Goal: Task Accomplishment & Management: Manage account settings

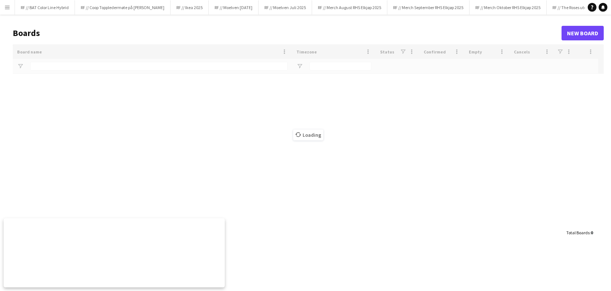
type input "**********"
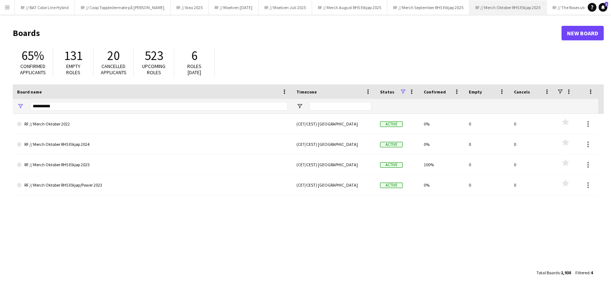
click at [535, 9] on button "RF // Merch Oktober RHS Elkjøp 2025 Close" at bounding box center [507, 7] width 77 height 14
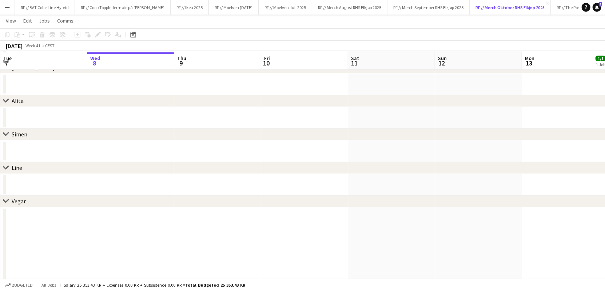
scroll to position [97, 0]
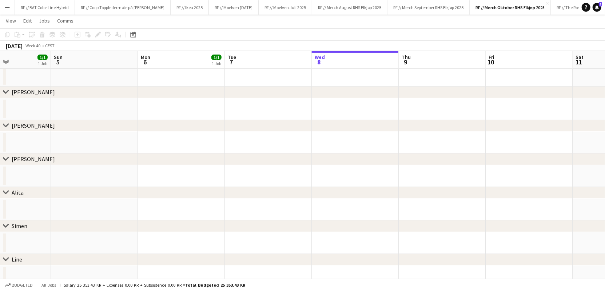
drag, startPoint x: 114, startPoint y: 209, endPoint x: 342, endPoint y: 214, distance: 228.0
click at [349, 216] on app-calendar-viewport "Thu 2 Fri 3 1/1 1 Job Sat 4 1/1 1 Job Sun 5 Mon 6 1/1 1 Job Tue 7 Wed 8 Thu 9 F…" at bounding box center [302, 153] width 605 height 442
drag, startPoint x: 143, startPoint y: 124, endPoint x: 271, endPoint y: 124, distance: 128.4
click at [300, 125] on div "chevron-right [PERSON_NAME]" at bounding box center [302, 126] width 605 height 12
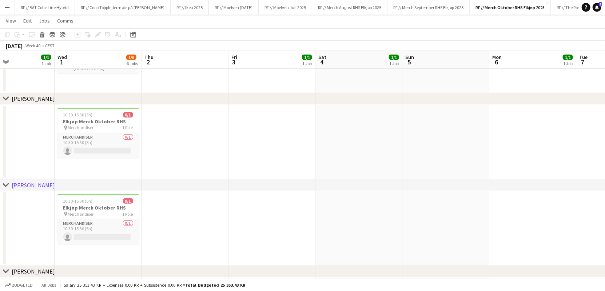
drag, startPoint x: 116, startPoint y: 106, endPoint x: 457, endPoint y: 112, distance: 341.1
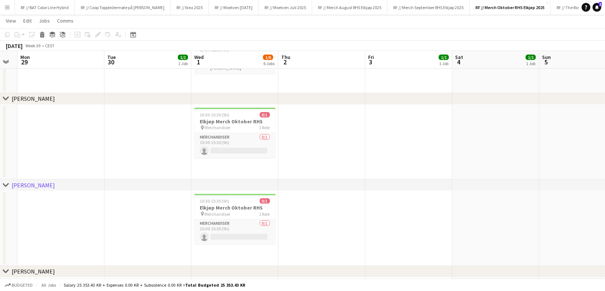
scroll to position [0, 152]
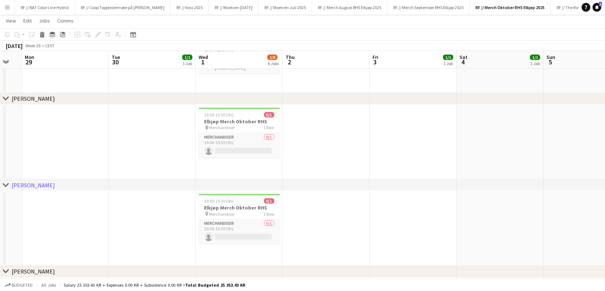
drag, startPoint x: 233, startPoint y: 139, endPoint x: 358, endPoint y: 139, distance: 125.5
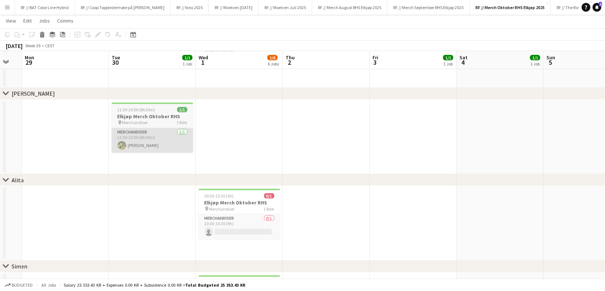
scroll to position [273, 0]
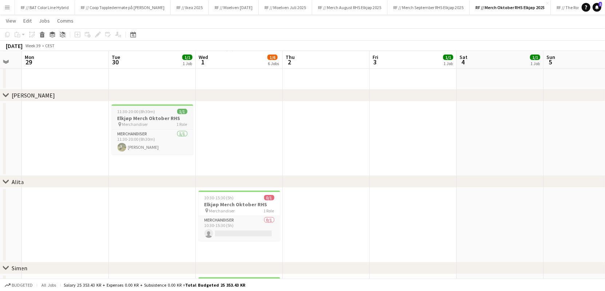
click at [154, 113] on div "11:30-20:00 (8h30m) 1/1" at bounding box center [152, 111] width 81 height 5
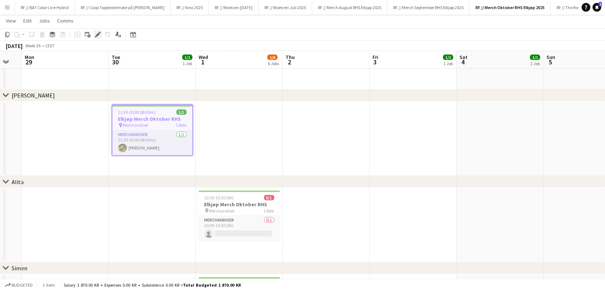
click at [96, 35] on icon at bounding box center [98, 35] width 4 height 4
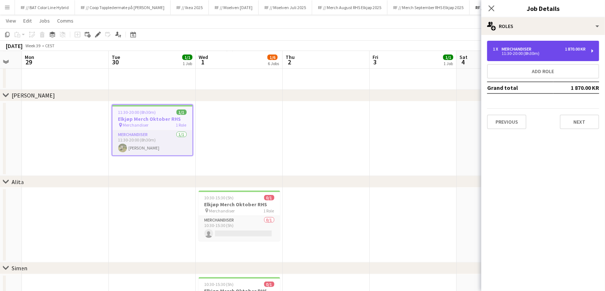
click at [525, 55] on div "11:30-20:00 (8h30m)" at bounding box center [539, 54] width 93 height 4
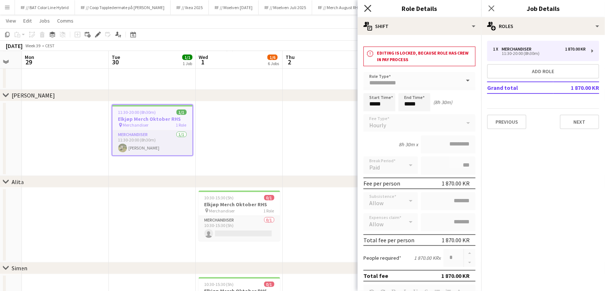
click at [369, 8] on icon "Close pop-in" at bounding box center [367, 8] width 7 height 7
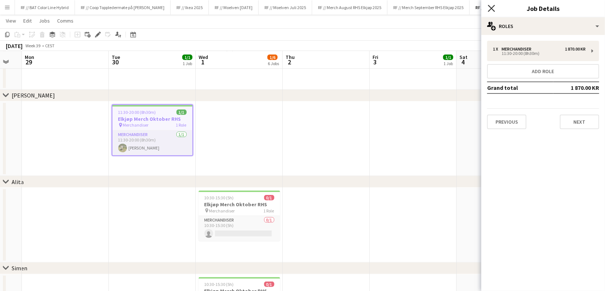
click at [492, 8] on icon at bounding box center [491, 8] width 7 height 7
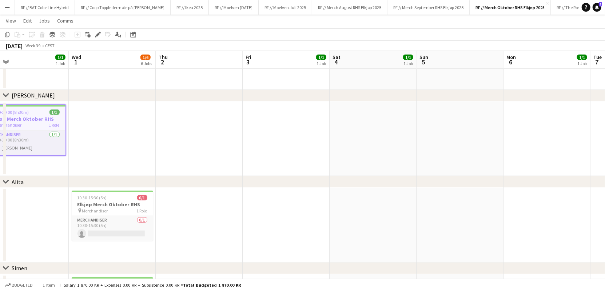
drag, startPoint x: 380, startPoint y: 159, endPoint x: 325, endPoint y: 151, distance: 55.7
click at [326, 150] on app-calendar-viewport "Sat 27 Sun 28 Mon 29 Tue 30 1/1 1 Job Wed 1 1/6 6 Jobs Thu 2 Fri 3 1/1 1 Job Sa…" at bounding box center [302, 139] width 605 height 766
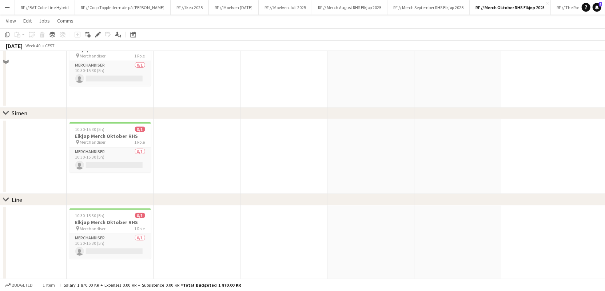
scroll to position [515, 0]
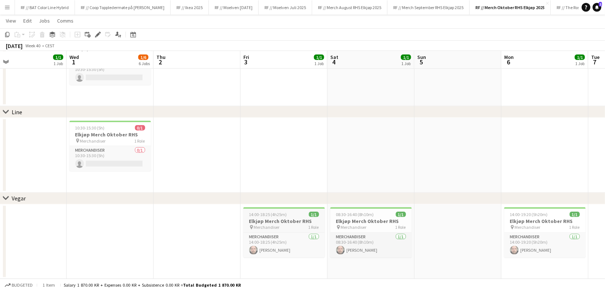
click at [275, 221] on h3 "Elkjøp Merch Oktober RHS" at bounding box center [283, 221] width 81 height 7
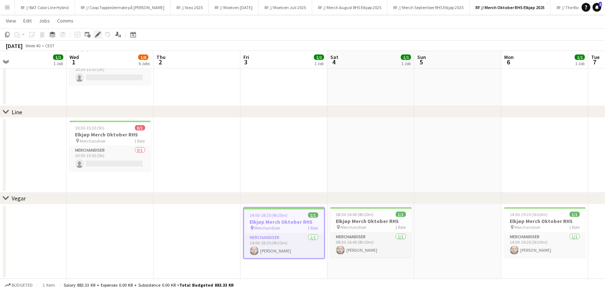
click at [96, 35] on icon at bounding box center [98, 35] width 4 height 4
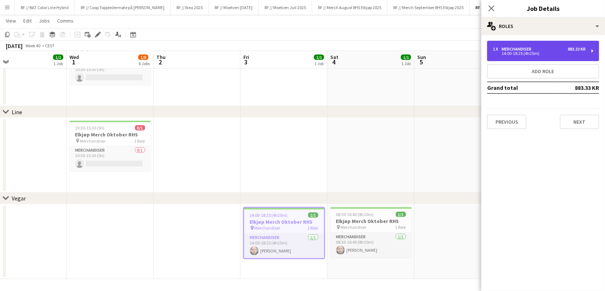
click at [555, 55] on div "1 x Merchandiser 883.33 KR 14:00-18:25 (4h25m)" at bounding box center [543, 51] width 112 height 20
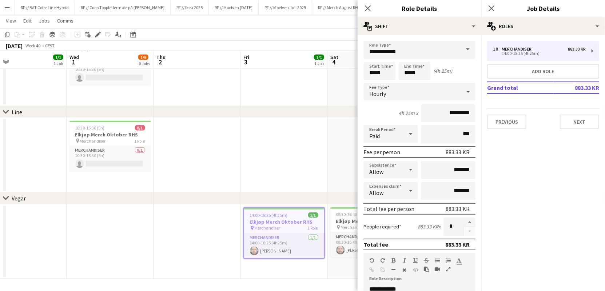
click at [280, 135] on app-date-cell at bounding box center [283, 155] width 87 height 75
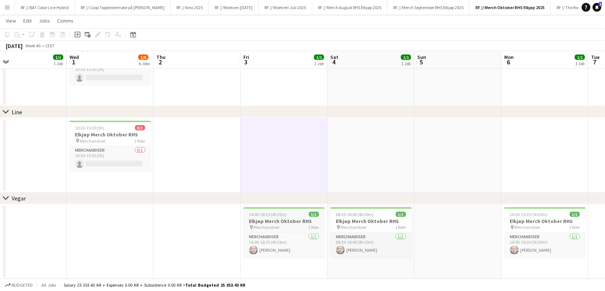
click at [269, 214] on span "14:00-18:25 (4h25m)" at bounding box center [268, 214] width 38 height 5
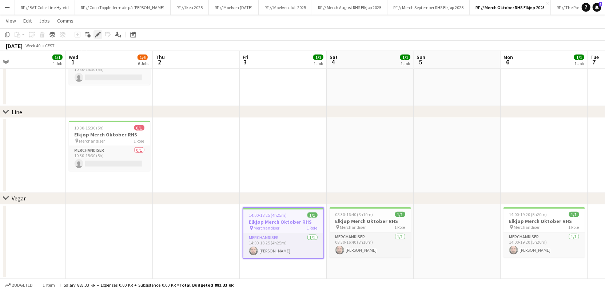
click at [99, 34] on icon at bounding box center [98, 35] width 4 height 4
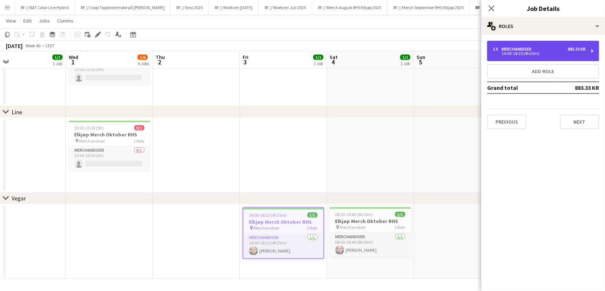
click at [513, 53] on div "14:00-18:25 (4h25m)" at bounding box center [539, 54] width 93 height 4
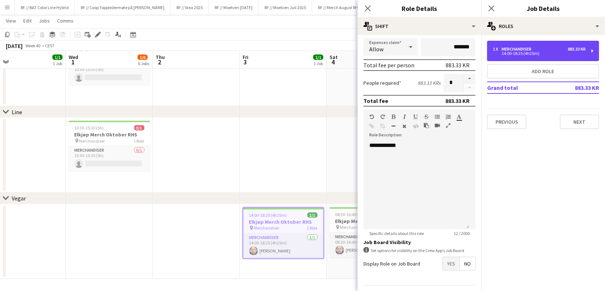
scroll to position [163, 0]
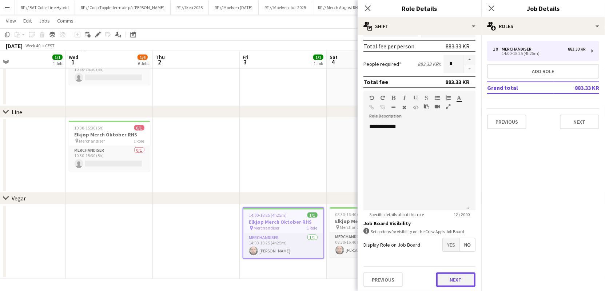
click at [453, 276] on button "Next" at bounding box center [455, 279] width 39 height 15
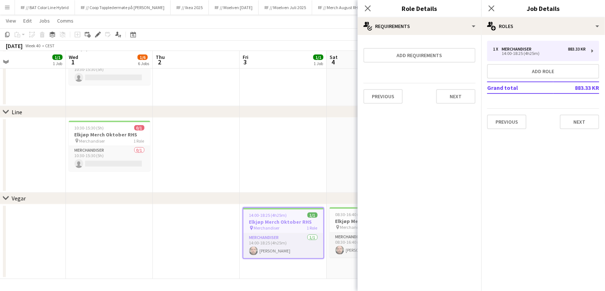
scroll to position [0, 0]
click at [586, 121] on button "Next" at bounding box center [579, 122] width 39 height 15
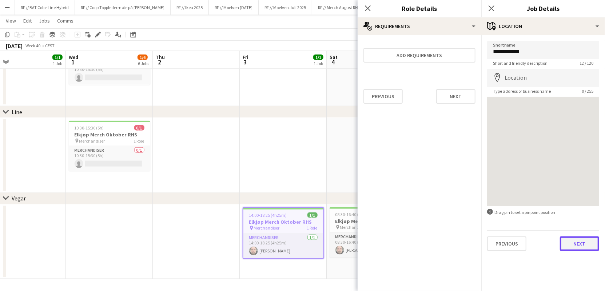
click at [578, 240] on button "Next" at bounding box center [579, 243] width 39 height 15
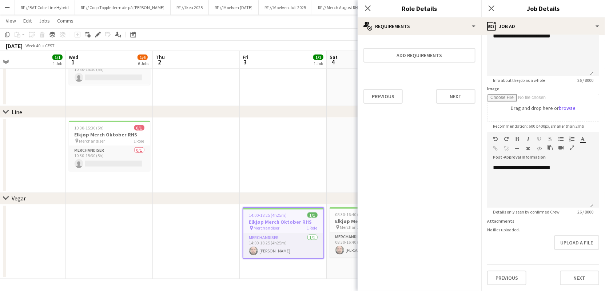
scroll to position [96, 0]
click at [571, 252] on form "**********" at bounding box center [543, 128] width 124 height 313
click at [566, 271] on button "Next" at bounding box center [579, 278] width 39 height 15
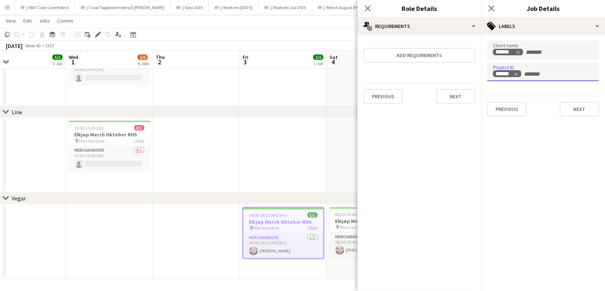
click at [527, 72] on input "+ Label" at bounding box center [538, 74] width 31 height 7
type input "******"
click at [548, 73] on icon "Remove tag" at bounding box center [546, 74] width 5 height 5
click at [576, 111] on button "Next" at bounding box center [579, 109] width 39 height 15
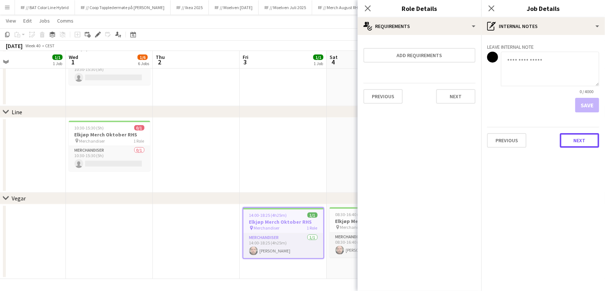
click at [589, 141] on button "Next" at bounding box center [579, 140] width 39 height 15
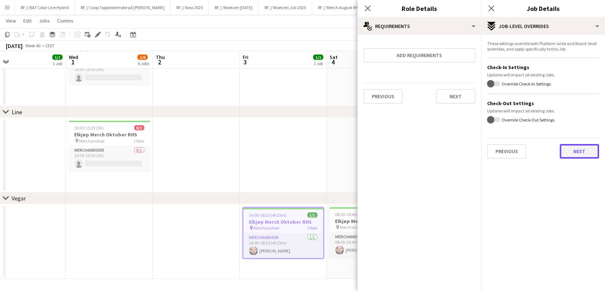
click at [586, 146] on button "Next" at bounding box center [579, 151] width 39 height 15
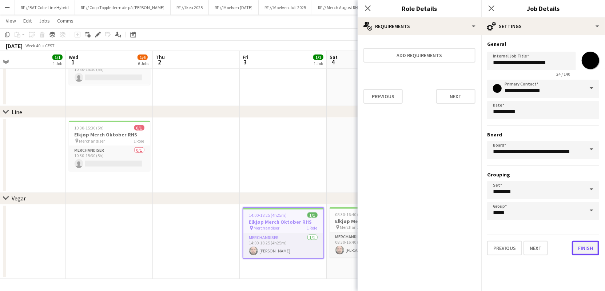
click at [594, 246] on button "Finish" at bounding box center [585, 248] width 27 height 15
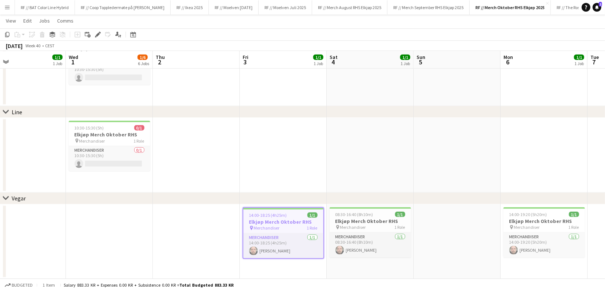
click at [409, 163] on app-date-cell at bounding box center [370, 155] width 87 height 75
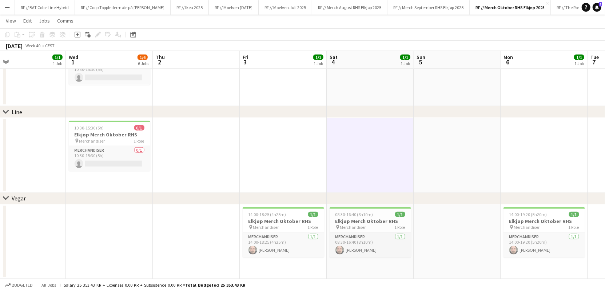
click at [447, 215] on app-date-cell at bounding box center [456, 241] width 87 height 75
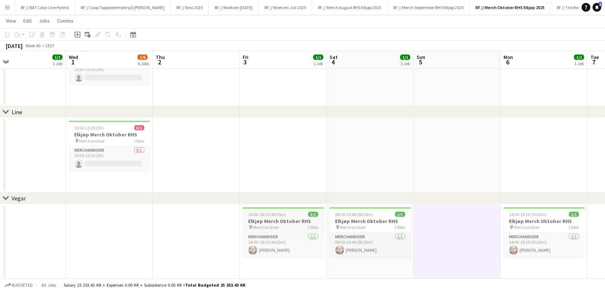
click at [289, 215] on div "14:00-18:25 (4h25m) 1/1" at bounding box center [283, 214] width 81 height 5
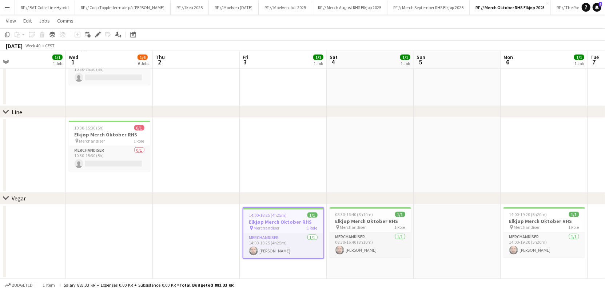
click at [456, 225] on app-date-cell at bounding box center [456, 241] width 87 height 75
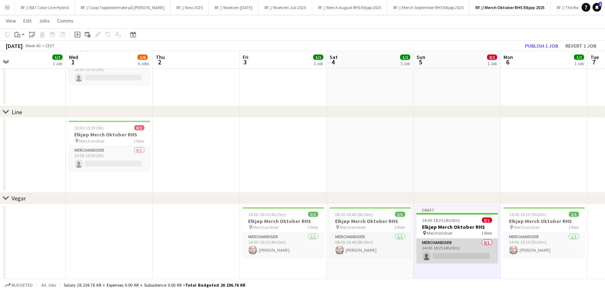
click at [450, 254] on app-card-role "Merchandiser 0/1 14:00-18:25 (4h25m) single-neutral-actions" at bounding box center [456, 251] width 81 height 25
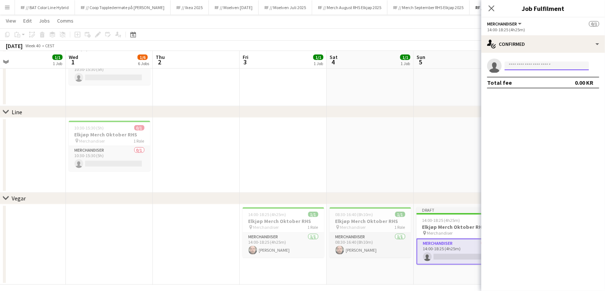
click at [543, 68] on input at bounding box center [546, 65] width 84 height 9
type input "**"
click at [492, 7] on icon "Close pop-in" at bounding box center [491, 8] width 6 height 6
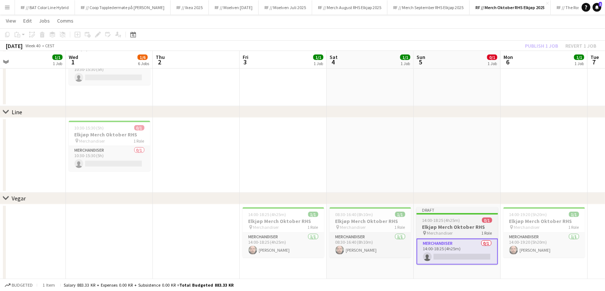
click at [432, 221] on span "14:00-18:25 (4h25m)" at bounding box center [441, 219] width 38 height 5
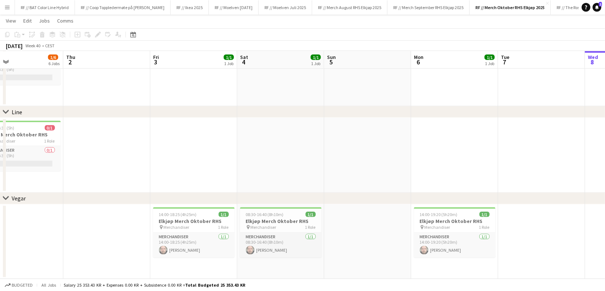
drag, startPoint x: 491, startPoint y: 179, endPoint x: 305, endPoint y: 160, distance: 186.4
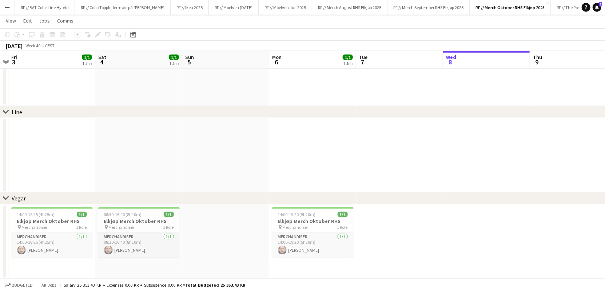
drag, startPoint x: 475, startPoint y: 178, endPoint x: 362, endPoint y: 160, distance: 114.6
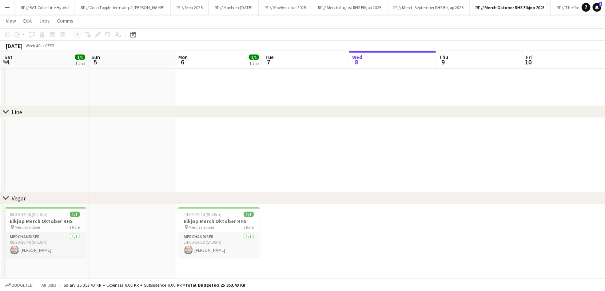
click at [475, 226] on app-date-cell at bounding box center [479, 241] width 87 height 75
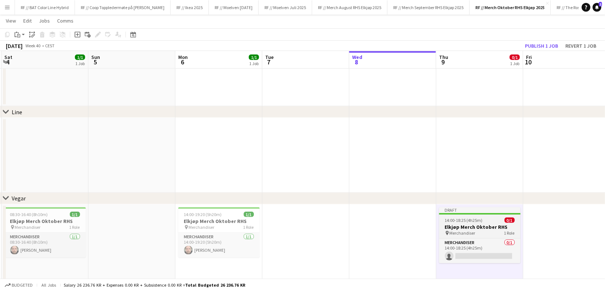
click at [472, 224] on h3 "Elkjøp Merch Oktober RHS" at bounding box center [479, 227] width 81 height 7
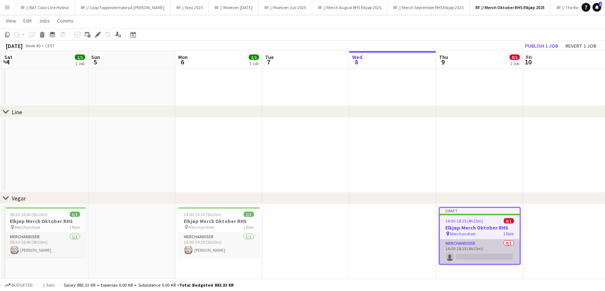
click at [470, 251] on app-card-role "Merchandiser 0/1 14:00-18:25 (4h25m) single-neutral-actions" at bounding box center [480, 251] width 80 height 25
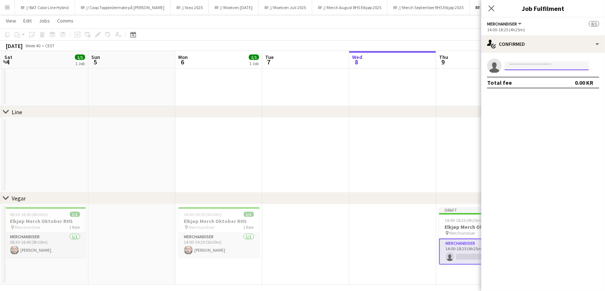
click at [545, 64] on input at bounding box center [546, 65] width 84 height 9
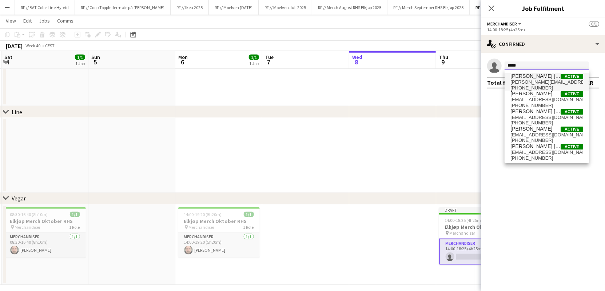
type input "*****"
click at [546, 80] on span "[PERSON_NAME][EMAIL_ADDRESS][PERSON_NAME][DOMAIN_NAME]" at bounding box center [546, 82] width 73 height 6
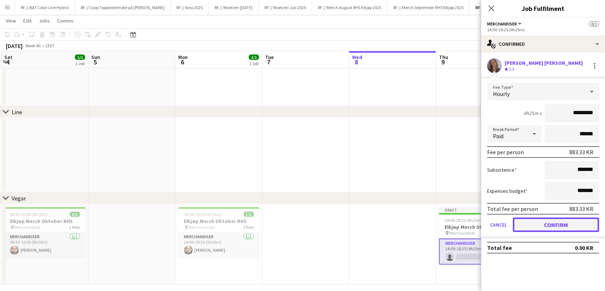
click at [548, 226] on button "Confirm" at bounding box center [556, 224] width 86 height 15
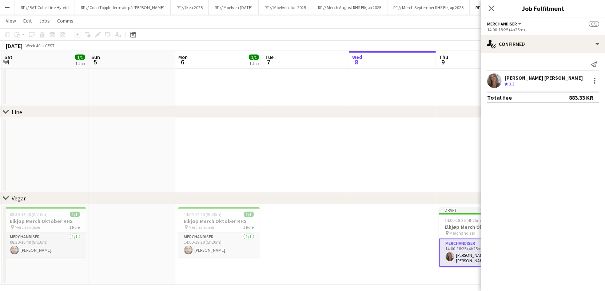
click at [452, 174] on app-date-cell at bounding box center [479, 155] width 87 height 75
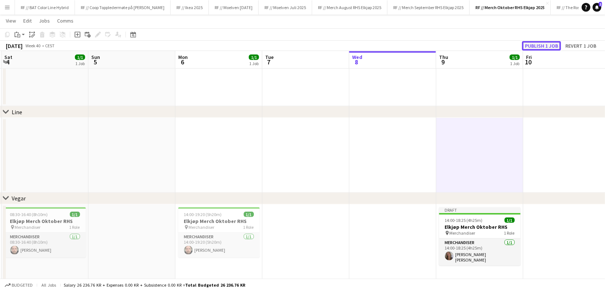
click at [545, 48] on button "Publish 1 job" at bounding box center [541, 45] width 39 height 9
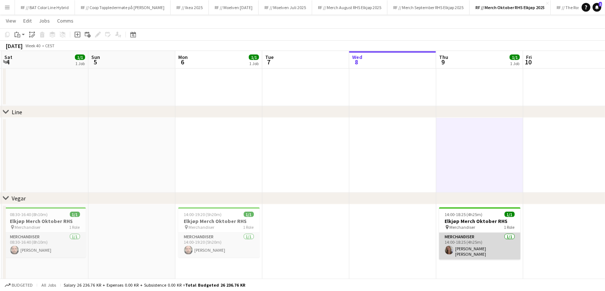
click at [470, 245] on app-card-role "Merchandiser [DATE] 14:00-18:25 (4h25m) [PERSON_NAME] [PERSON_NAME]" at bounding box center [479, 246] width 81 height 27
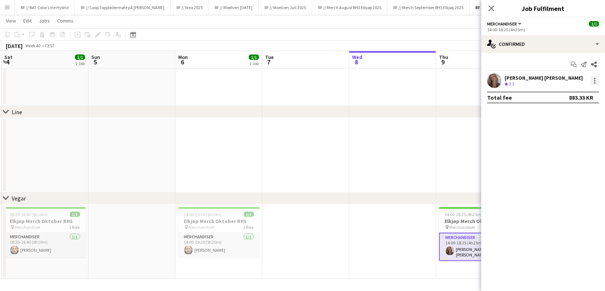
click at [594, 82] on div at bounding box center [594, 82] width 1 height 1
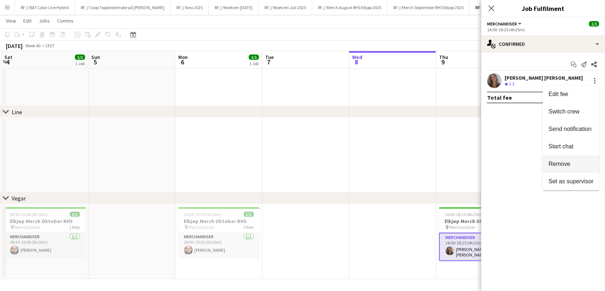
click at [568, 158] on button "Remove" at bounding box center [571, 163] width 57 height 17
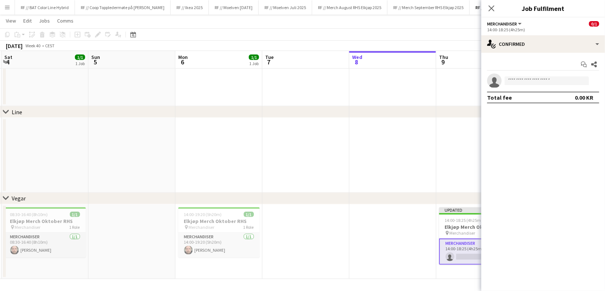
click at [457, 152] on app-date-cell at bounding box center [479, 155] width 87 height 75
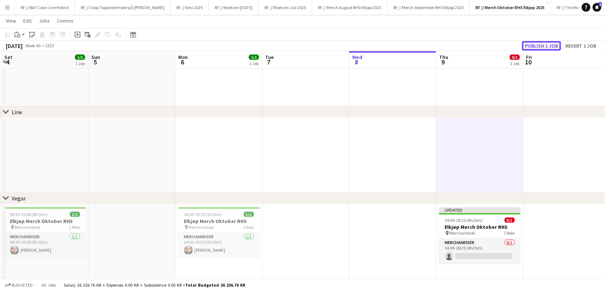
click at [535, 45] on button "Publish 1 job" at bounding box center [541, 45] width 39 height 9
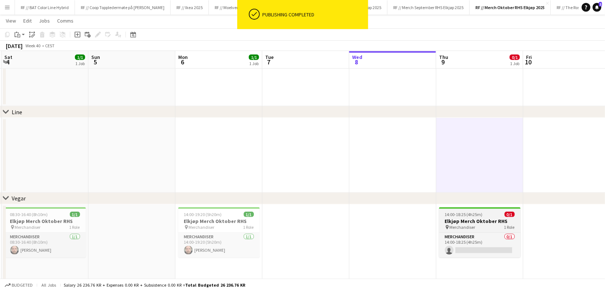
click at [481, 221] on h3 "Elkjøp Merch Oktober RHS" at bounding box center [479, 221] width 81 height 7
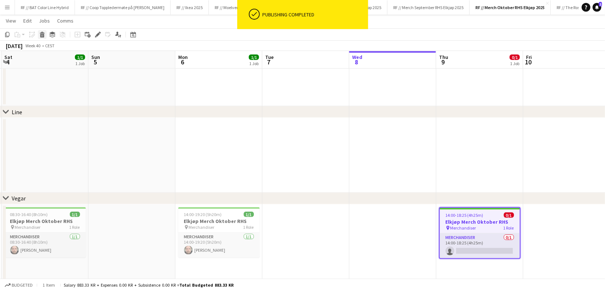
click at [41, 37] on icon at bounding box center [42, 36] width 4 height 4
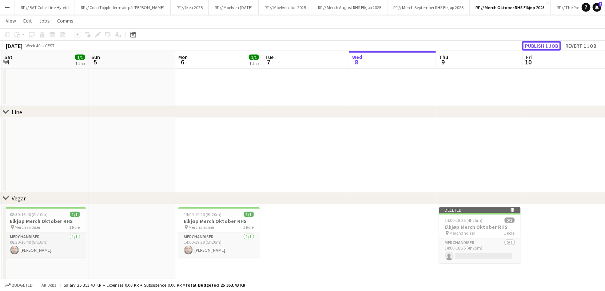
click at [545, 43] on button "Publish 1 job" at bounding box center [541, 45] width 39 height 9
